Goal: Information Seeking & Learning: Learn about a topic

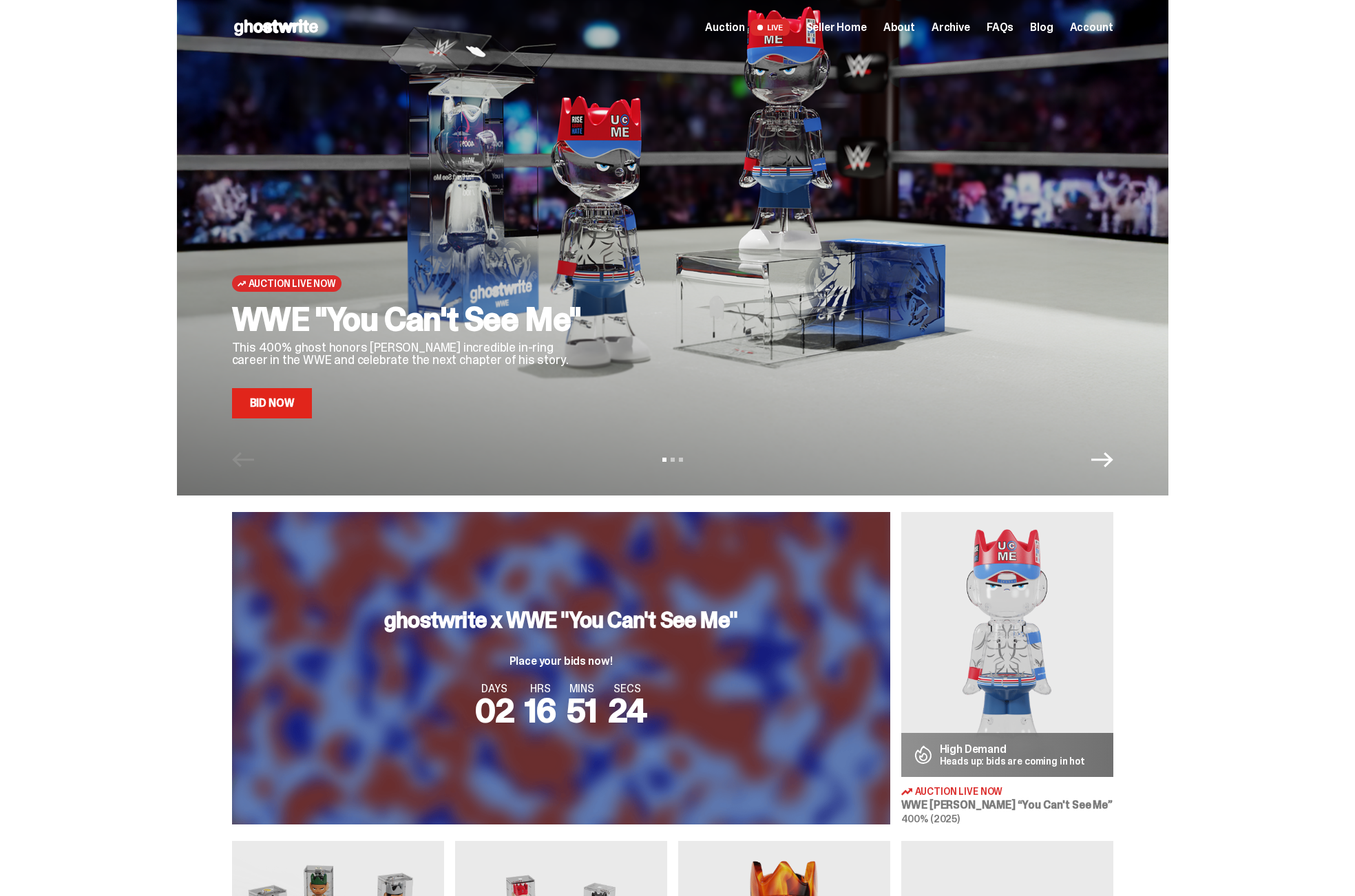
click at [840, 23] on span "Seller Home" at bounding box center [837, 27] width 61 height 11
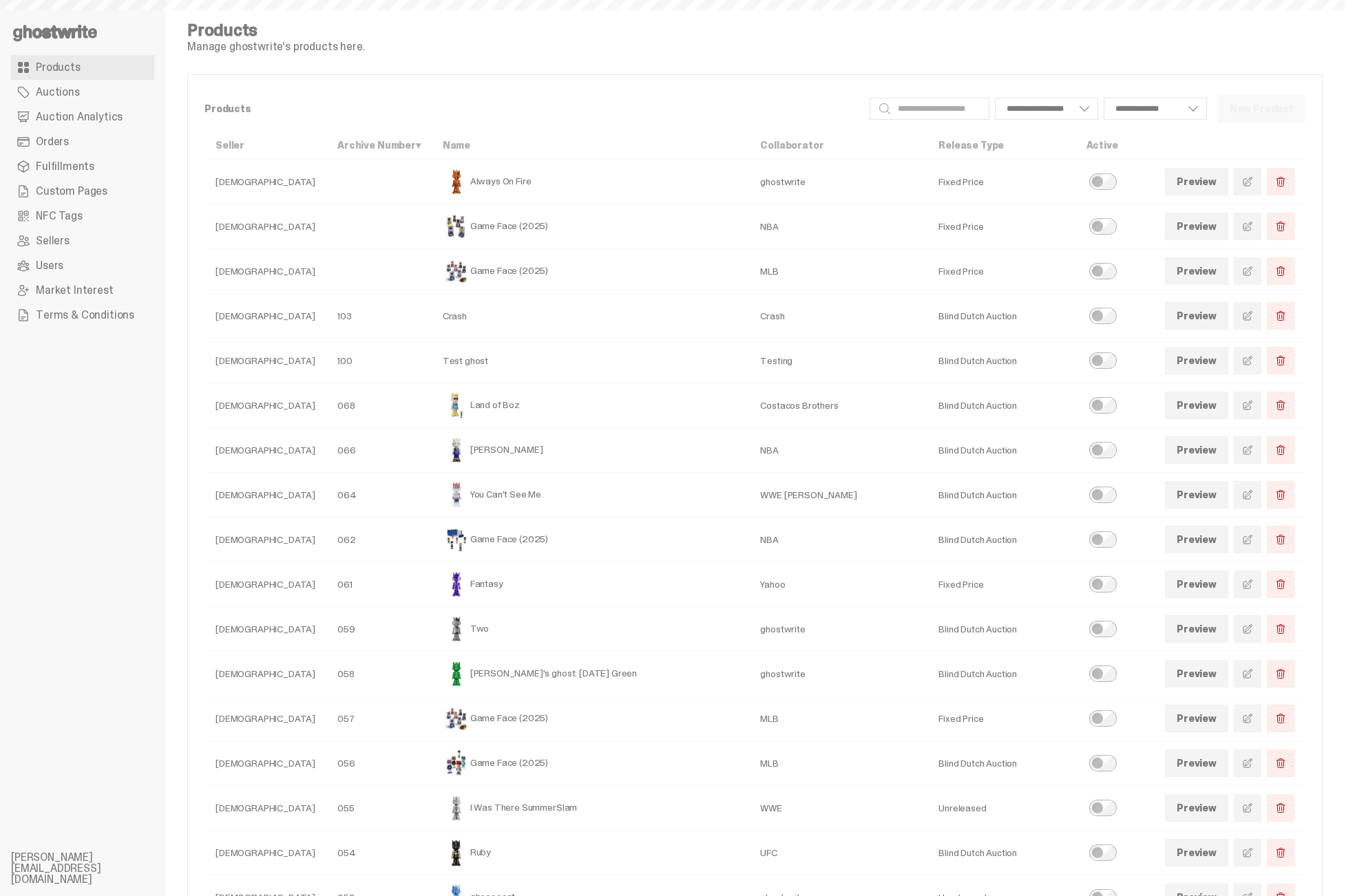
select select
click at [106, 111] on span "Auction Analytics" at bounding box center [79, 116] width 86 height 11
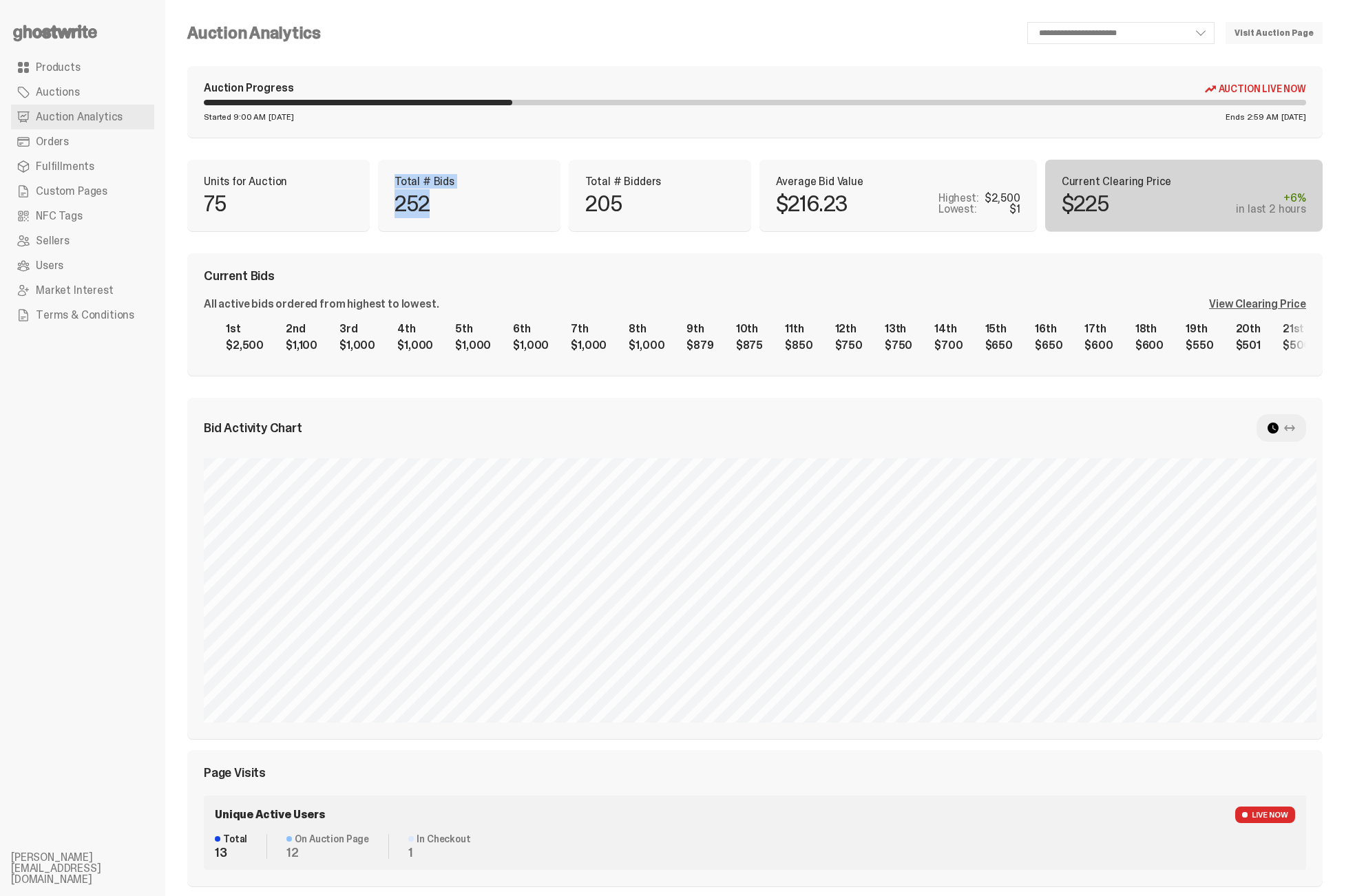
drag, startPoint x: 429, startPoint y: 179, endPoint x: 513, endPoint y: 231, distance: 98.8
click at [513, 231] on div "Total # Bids 252" at bounding box center [469, 196] width 182 height 72
drag, startPoint x: 1115, startPoint y: 198, endPoint x: 1149, endPoint y: 260, distance: 70.7
click at [1149, 260] on div "**********" at bounding box center [755, 623] width 1136 height 1202
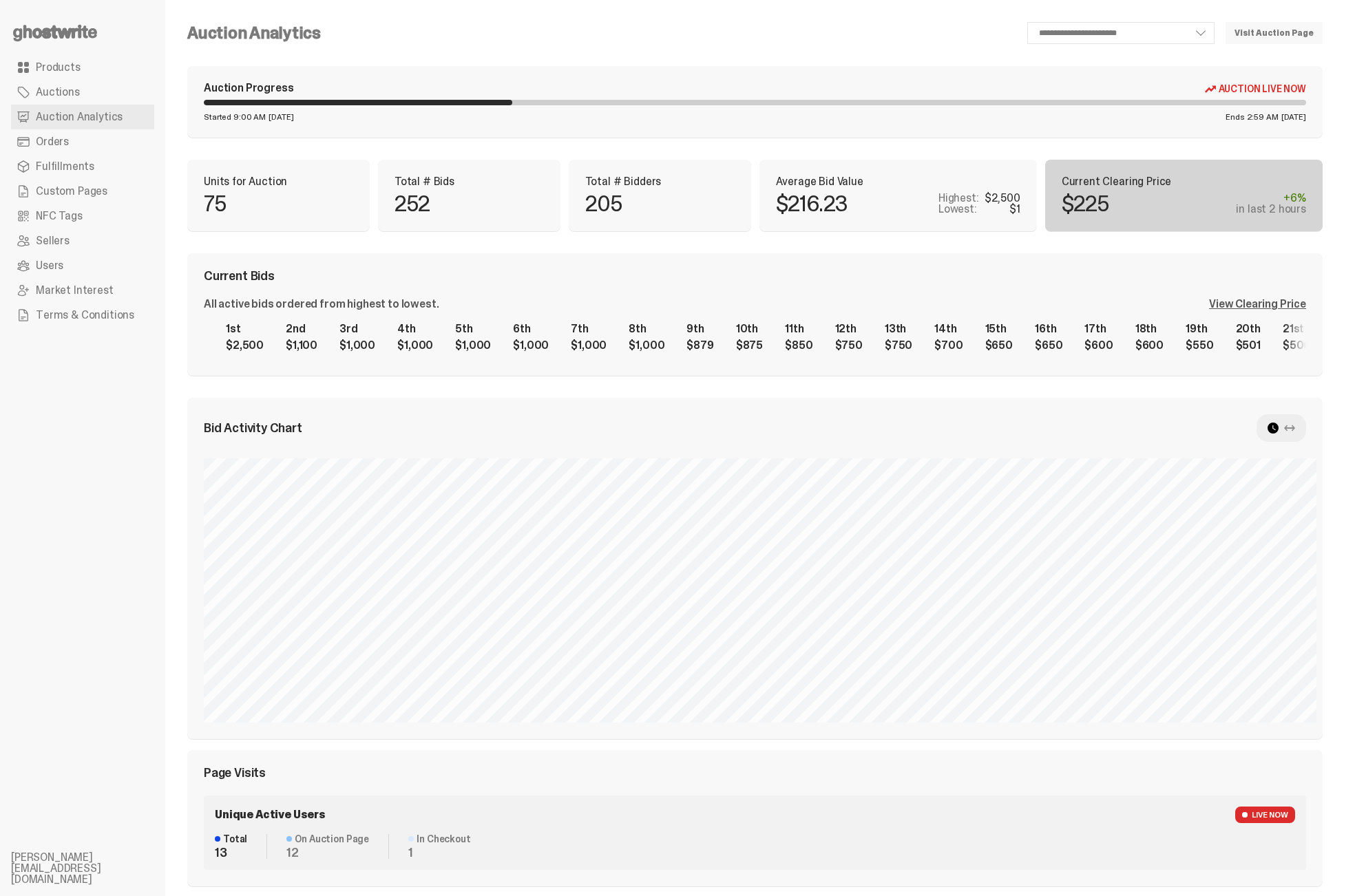
click at [1115, 257] on div "Current Bids All active bids ordered from highest to lowest. View Clearing Pric…" at bounding box center [755, 314] width 1136 height 122
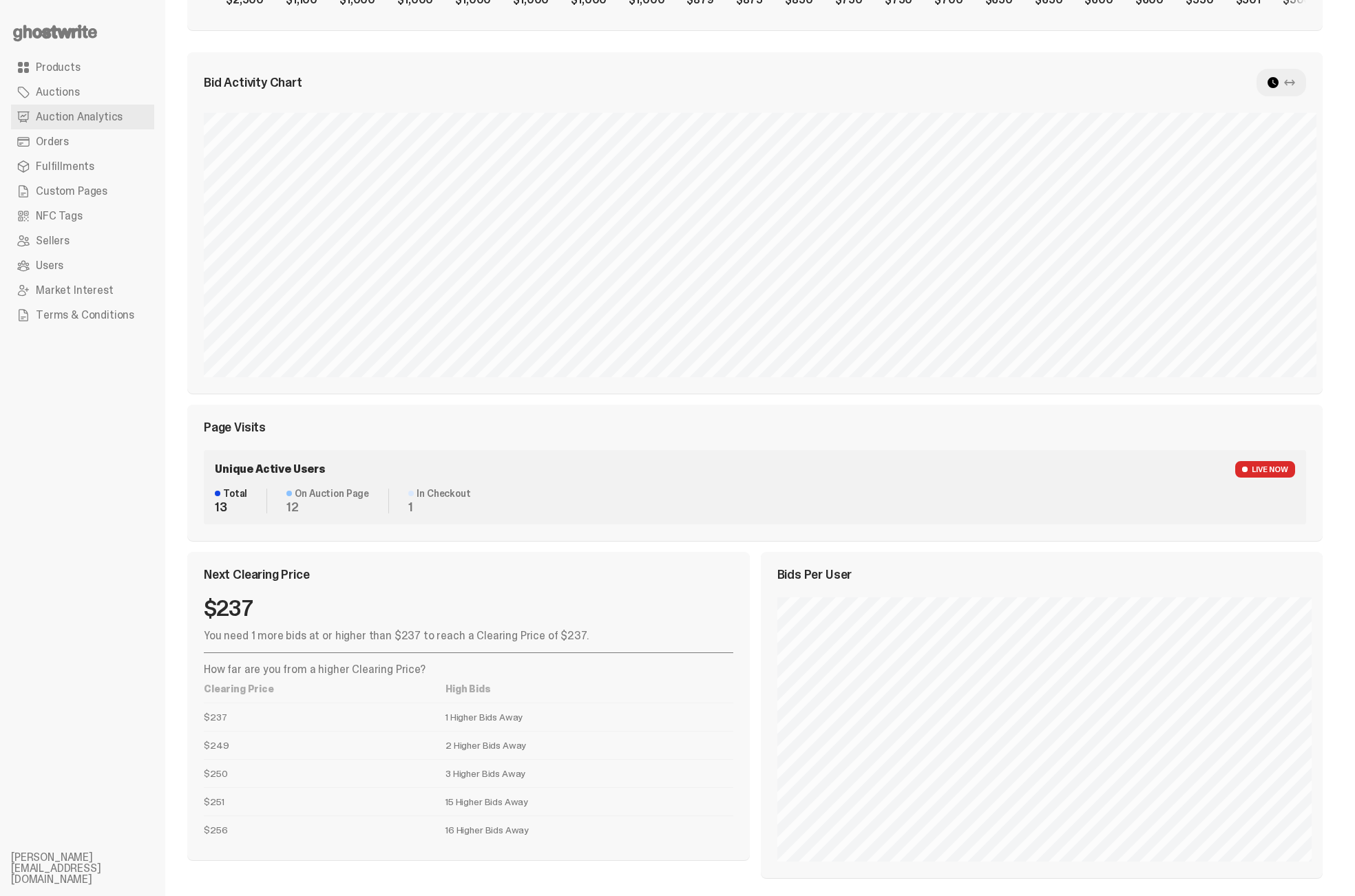
scroll to position [350, 0]
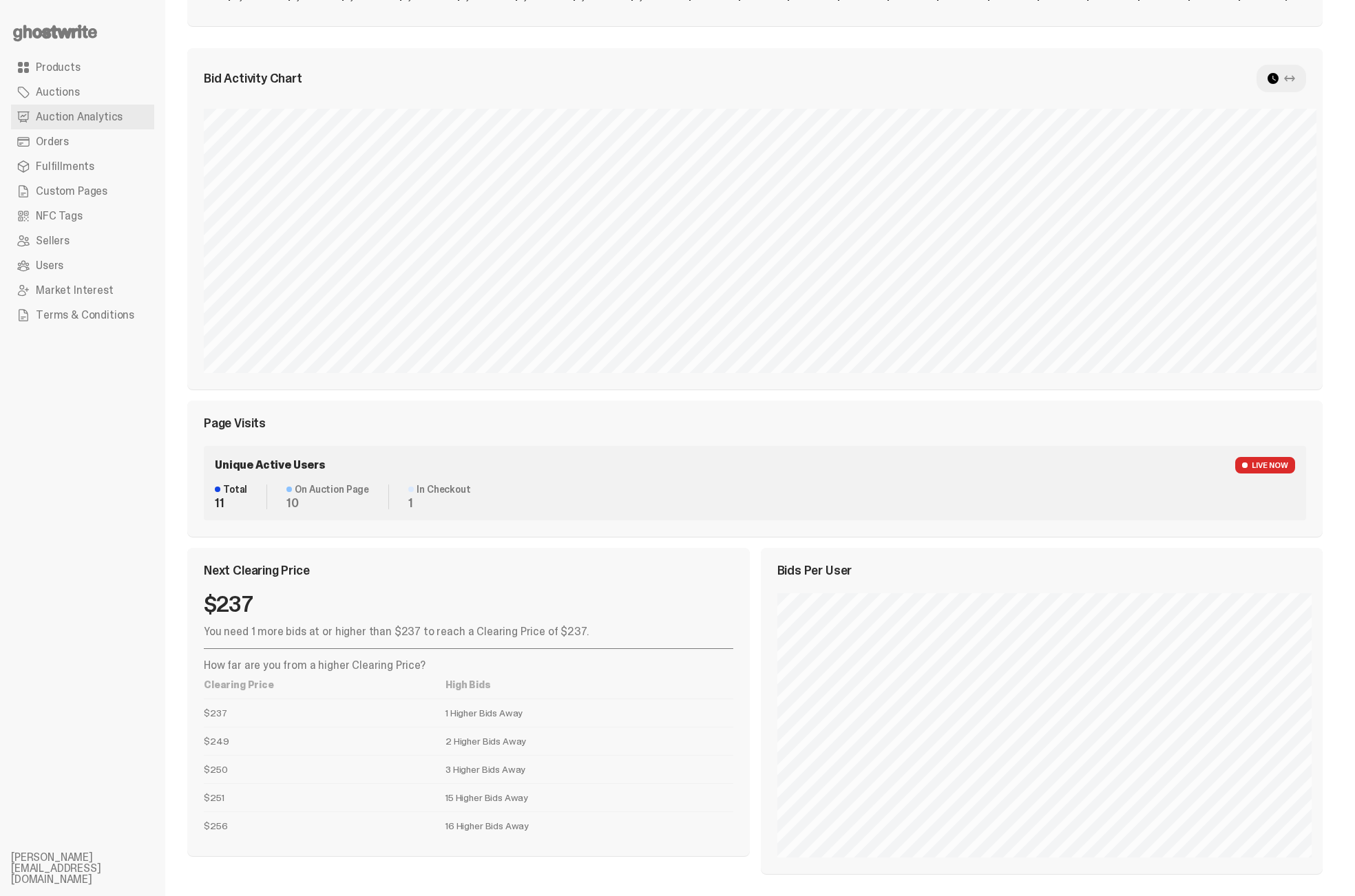
drag, startPoint x: 334, startPoint y: 823, endPoint x: 151, endPoint y: 817, distance: 183.1
click at [169, 817] on div "**********" at bounding box center [754, 273] width 1180 height 1246
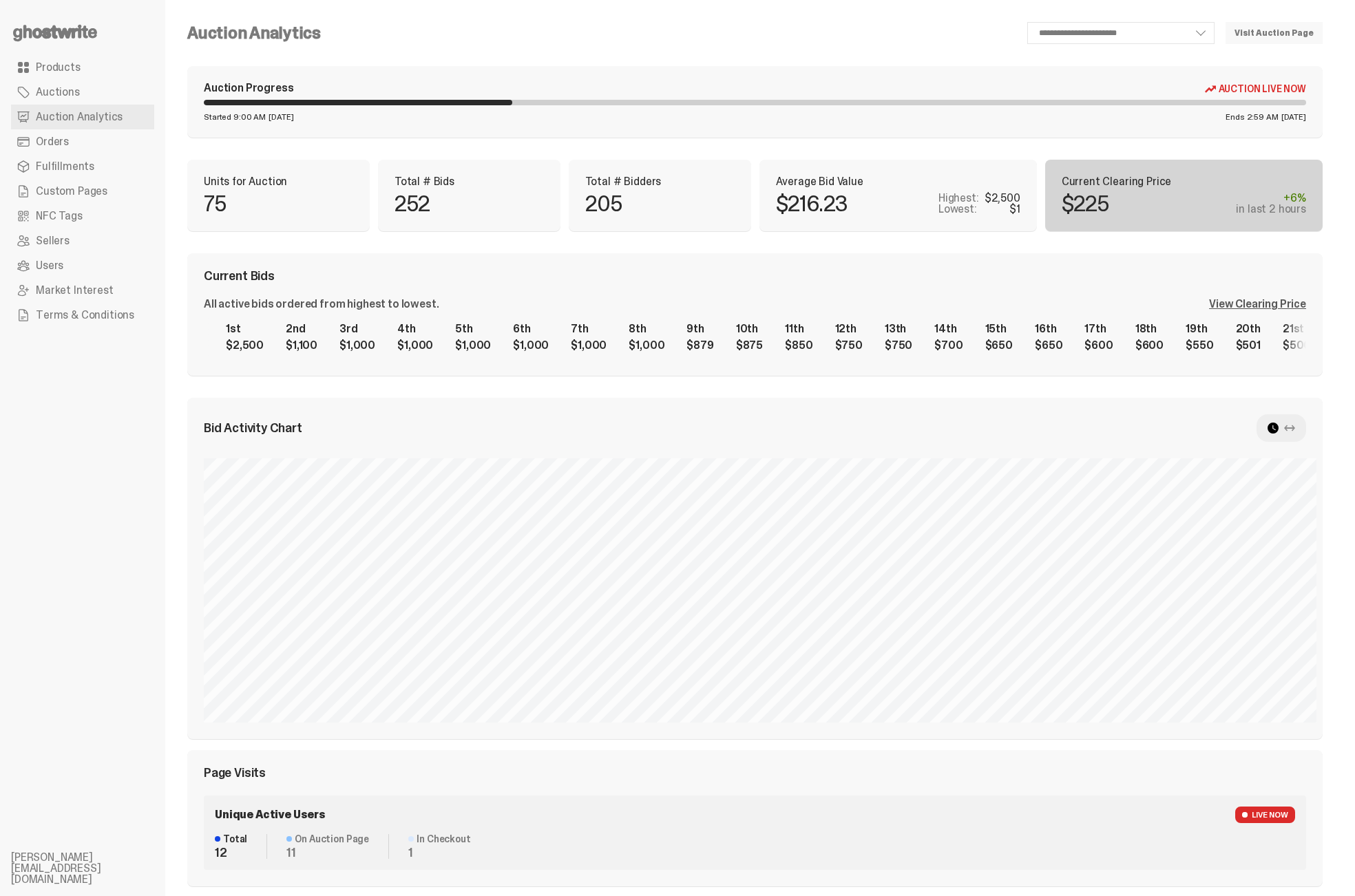
click at [1282, 313] on div "All active bids ordered from highest to lowest. View Clearing Price 1st $2,500 …" at bounding box center [754, 328] width 1103 height 61
click at [1282, 304] on div "View Clearing Price" at bounding box center [1258, 304] width 98 height 11
click at [995, 333] on div "1st $2,500 2nd $1,100 3rd $1,000 4th $1,000 5th $1,000 6th $1,000 7th $1,000 8t…" at bounding box center [754, 338] width 1103 height 44
click at [1129, 333] on div "1st $2,500 2nd $1,100 3rd $1,000 4th $1,000 5th $1,000 6th $1,000 7th $1,000 8t…" at bounding box center [754, 338] width 1103 height 44
click at [514, 15] on div "**********" at bounding box center [754, 622] width 1180 height 1246
